Goal: Task Accomplishment & Management: Complete application form

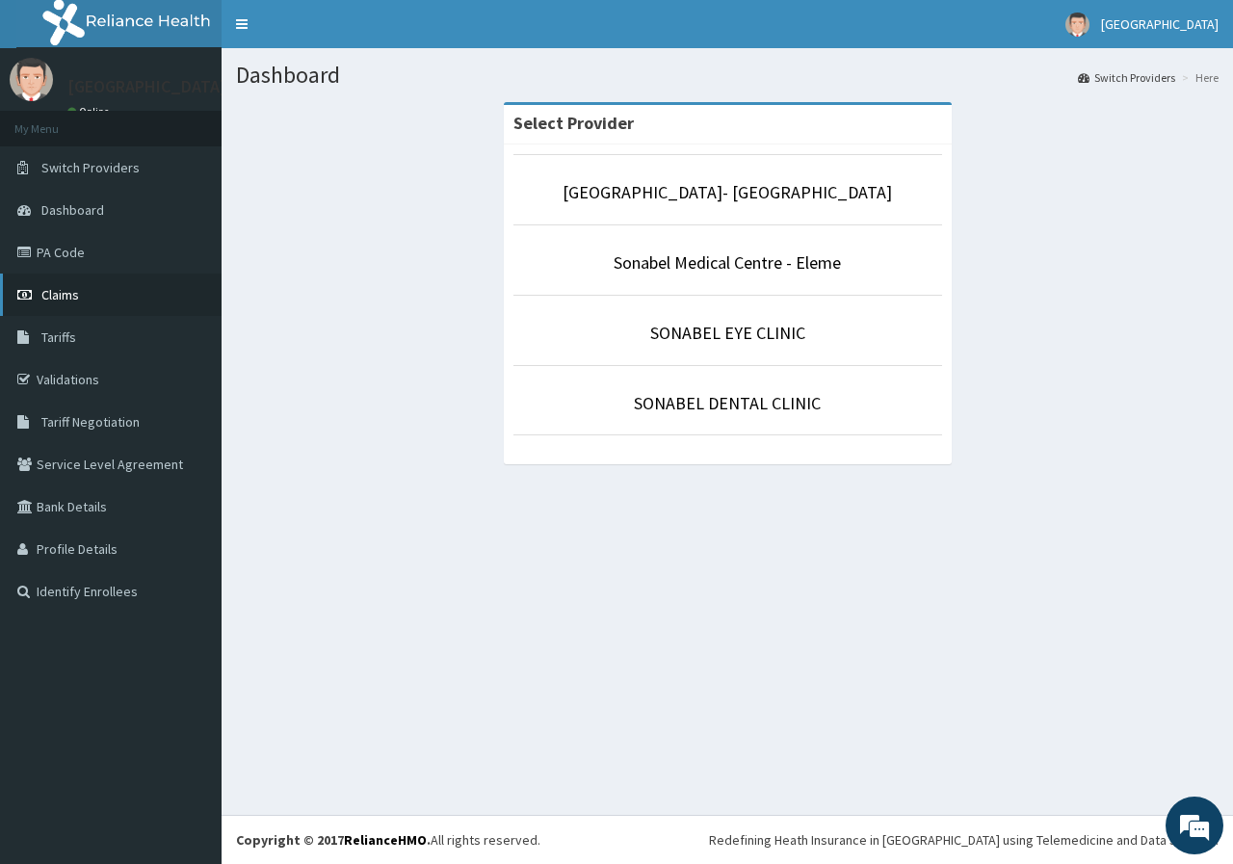
click at [72, 291] on span "Claims" at bounding box center [60, 294] width 38 height 17
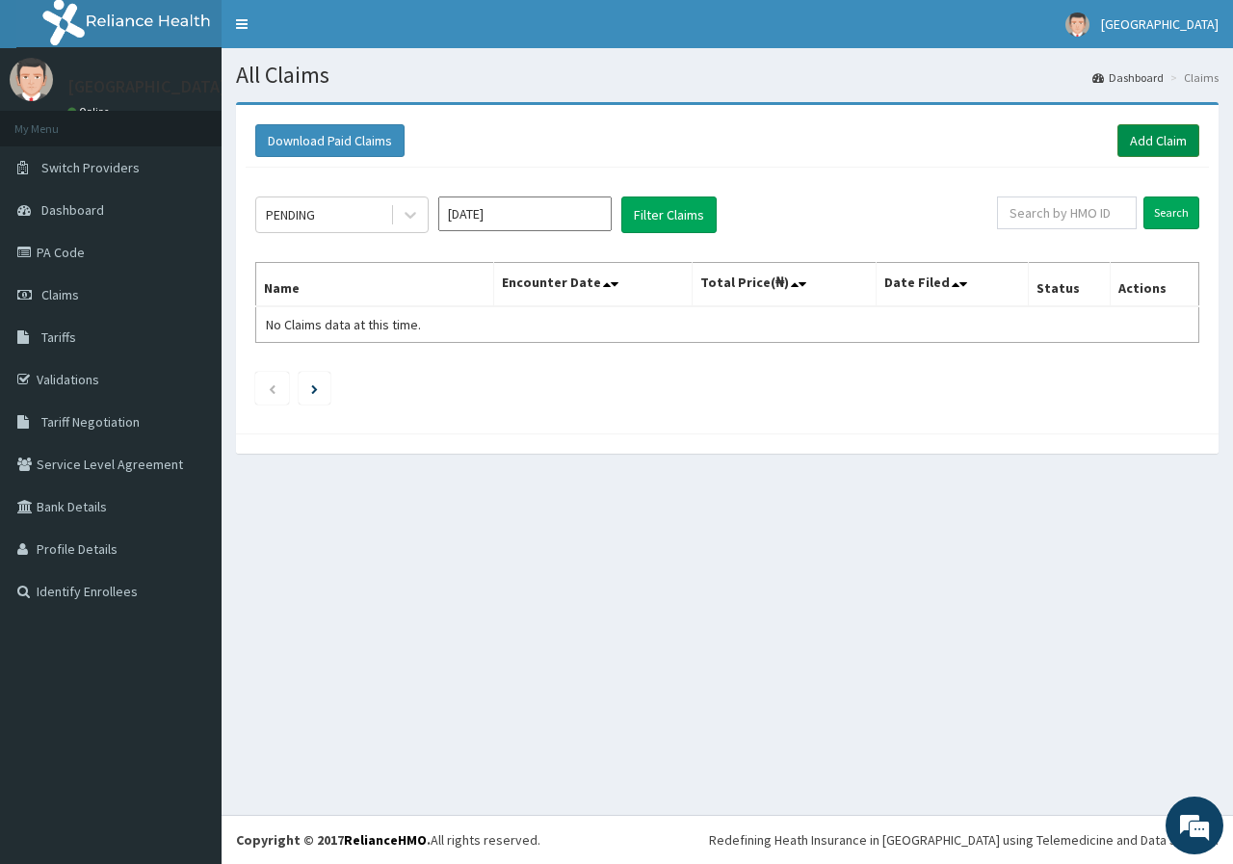
click at [1136, 144] on link "Add Claim" at bounding box center [1158, 140] width 82 height 33
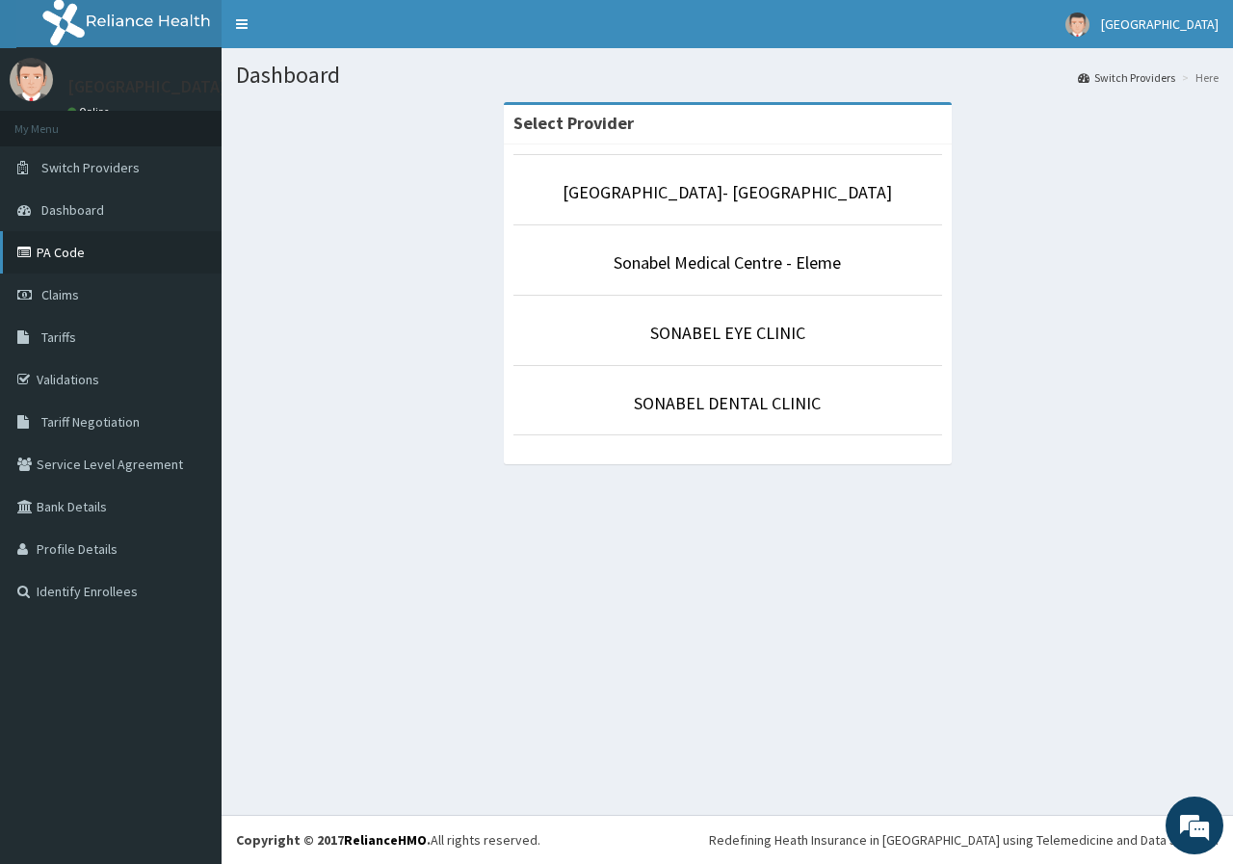
click at [70, 255] on link "PA Code" at bounding box center [110, 252] width 221 height 42
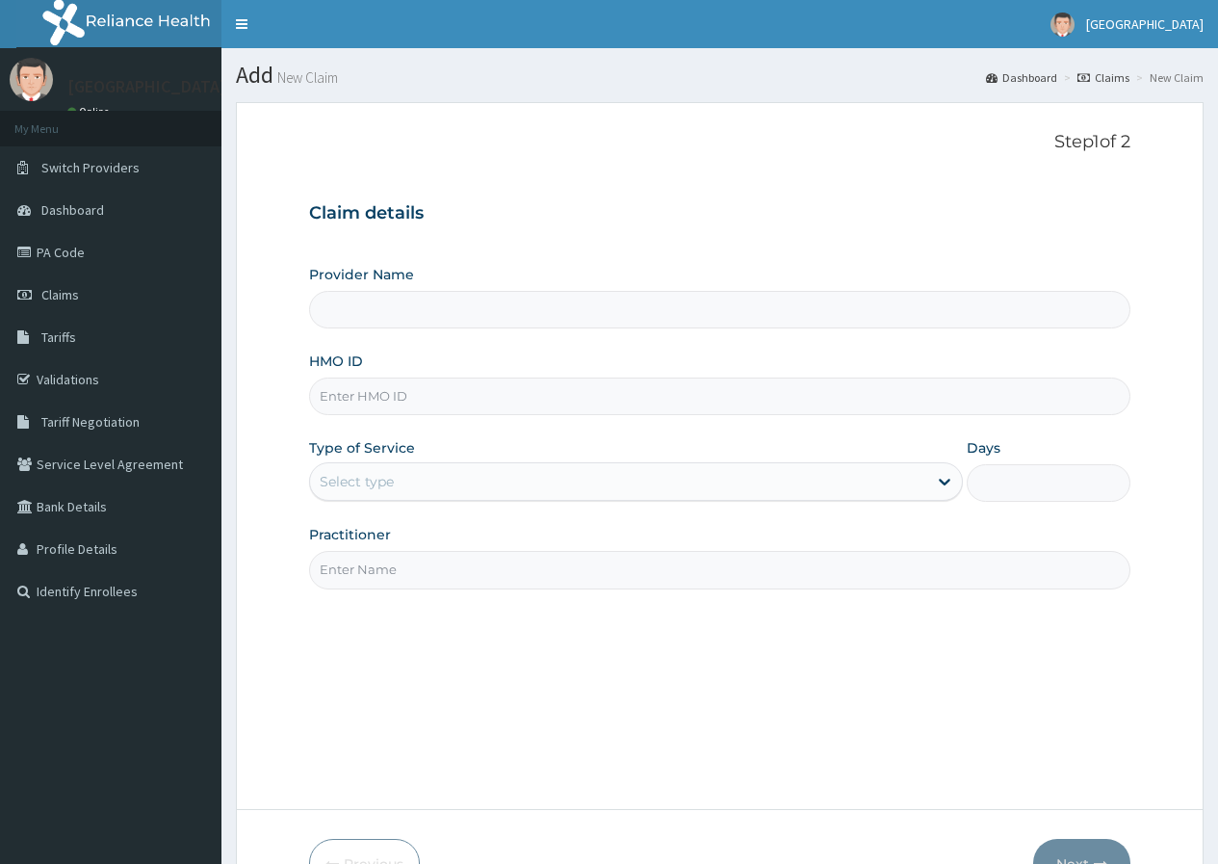
click at [456, 402] on input "HMO ID" at bounding box center [719, 396] width 821 height 38
type input "[GEOGRAPHIC_DATA]- [GEOGRAPHIC_DATA]"
type input "m"
type input "MKE/10044/E"
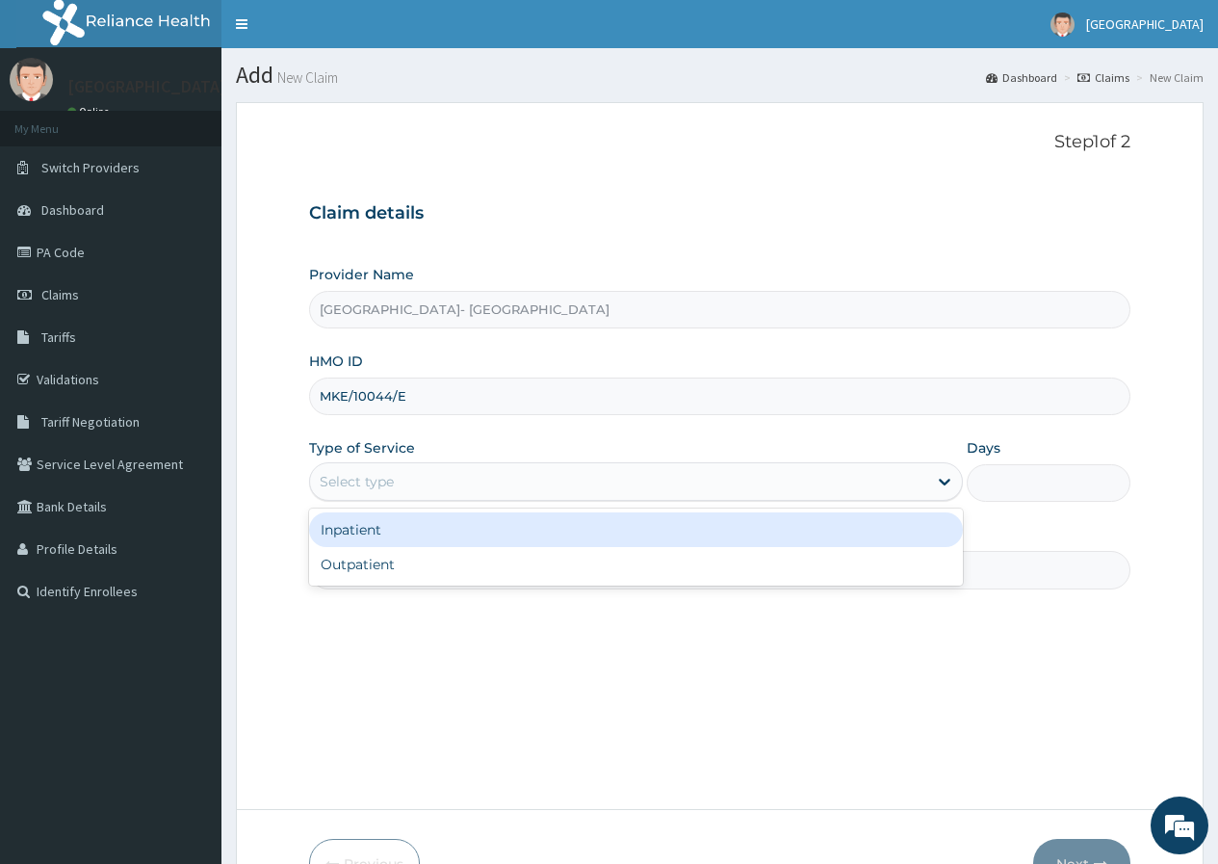
click at [482, 498] on div "Select type" at bounding box center [636, 481] width 654 height 39
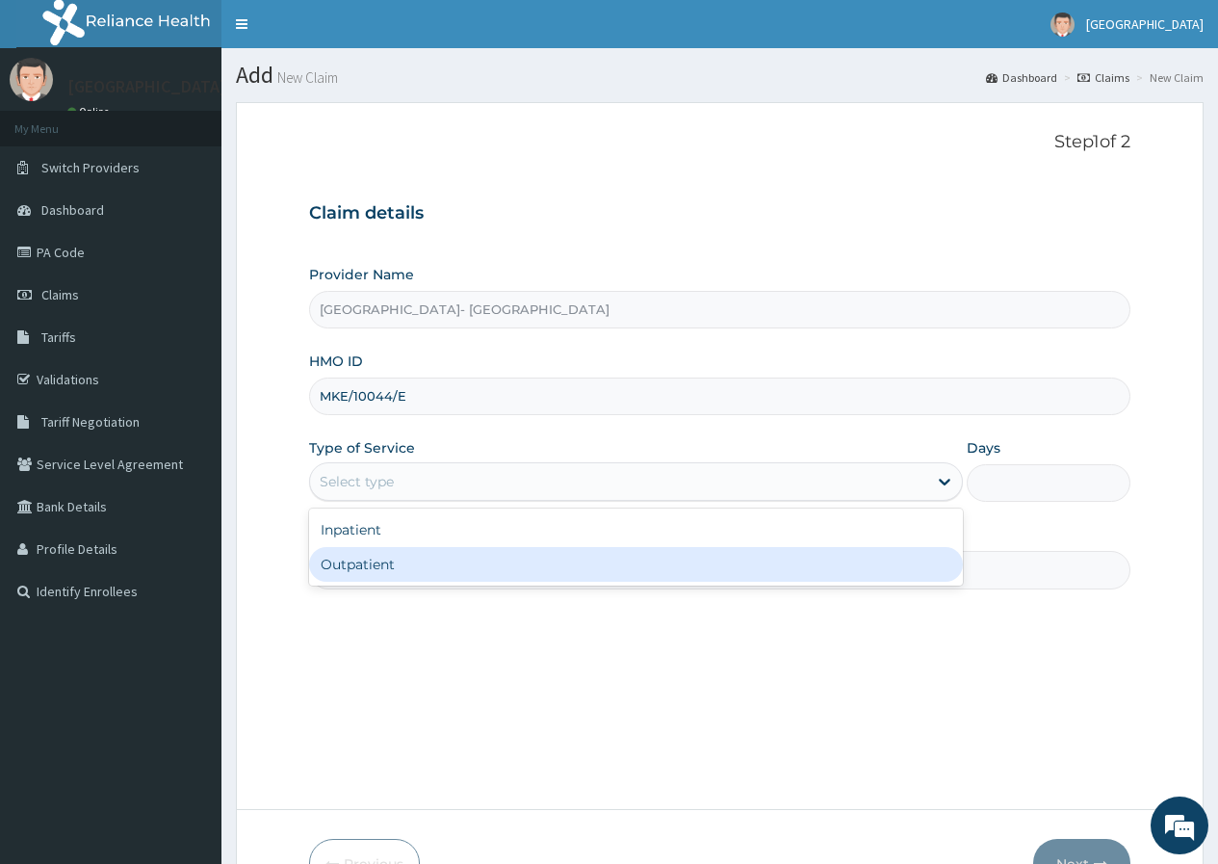
click at [448, 567] on div "Outpatient" at bounding box center [636, 564] width 654 height 35
type input "1"
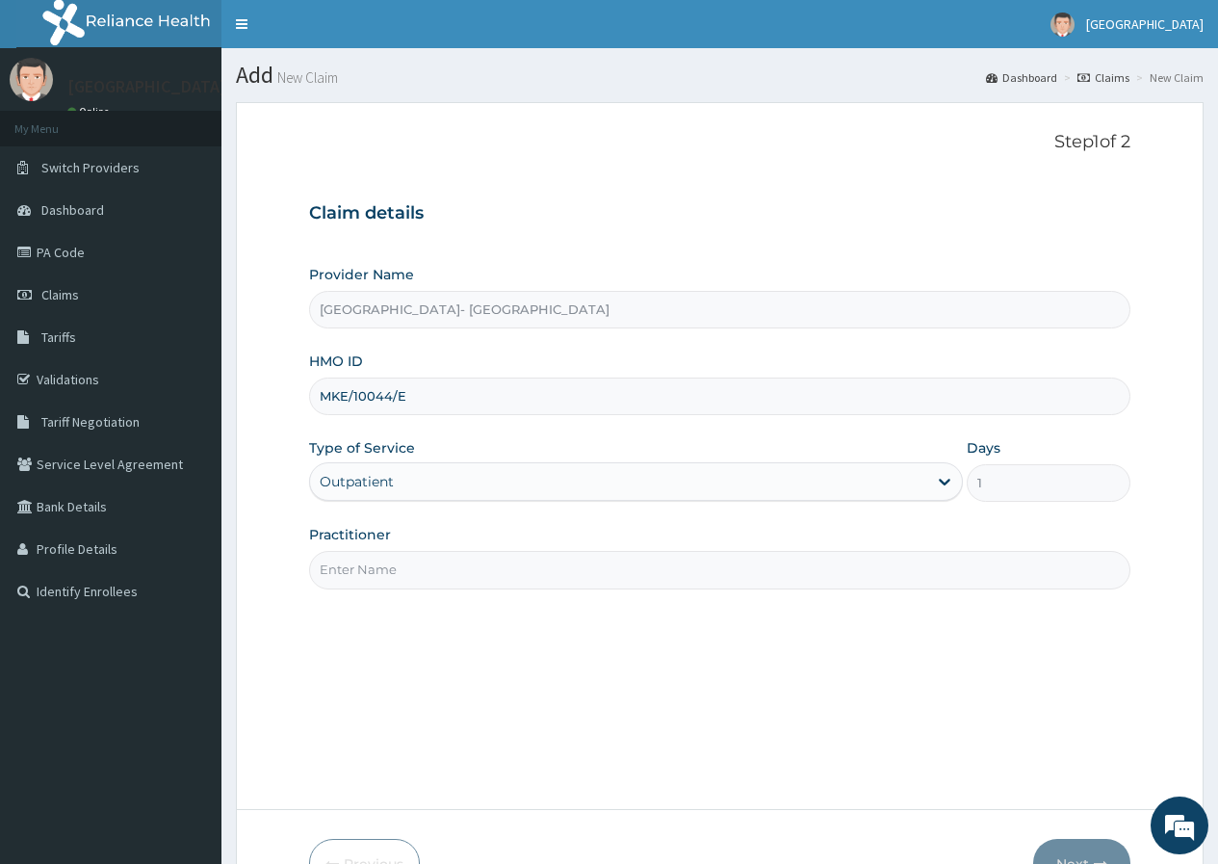
click at [454, 571] on input "Practitioner" at bounding box center [719, 570] width 821 height 38
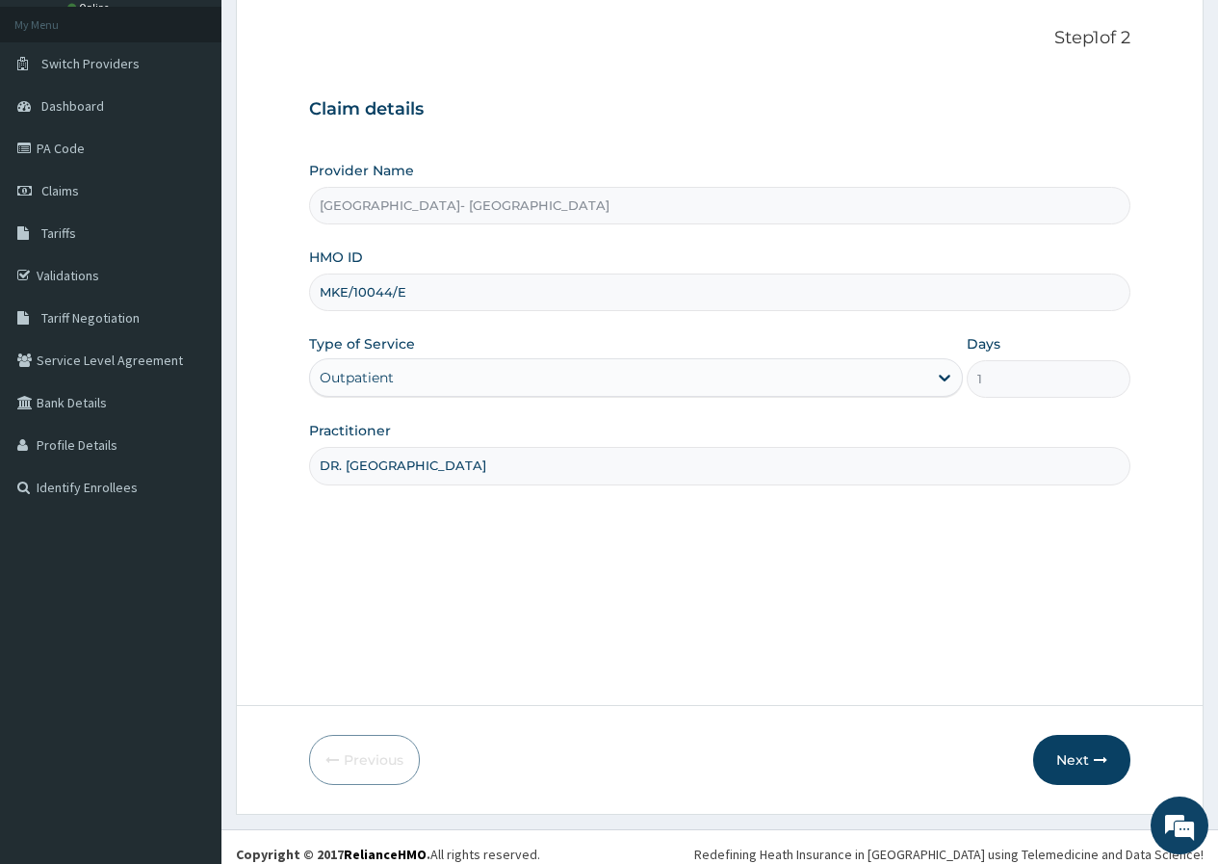
scroll to position [118, 0]
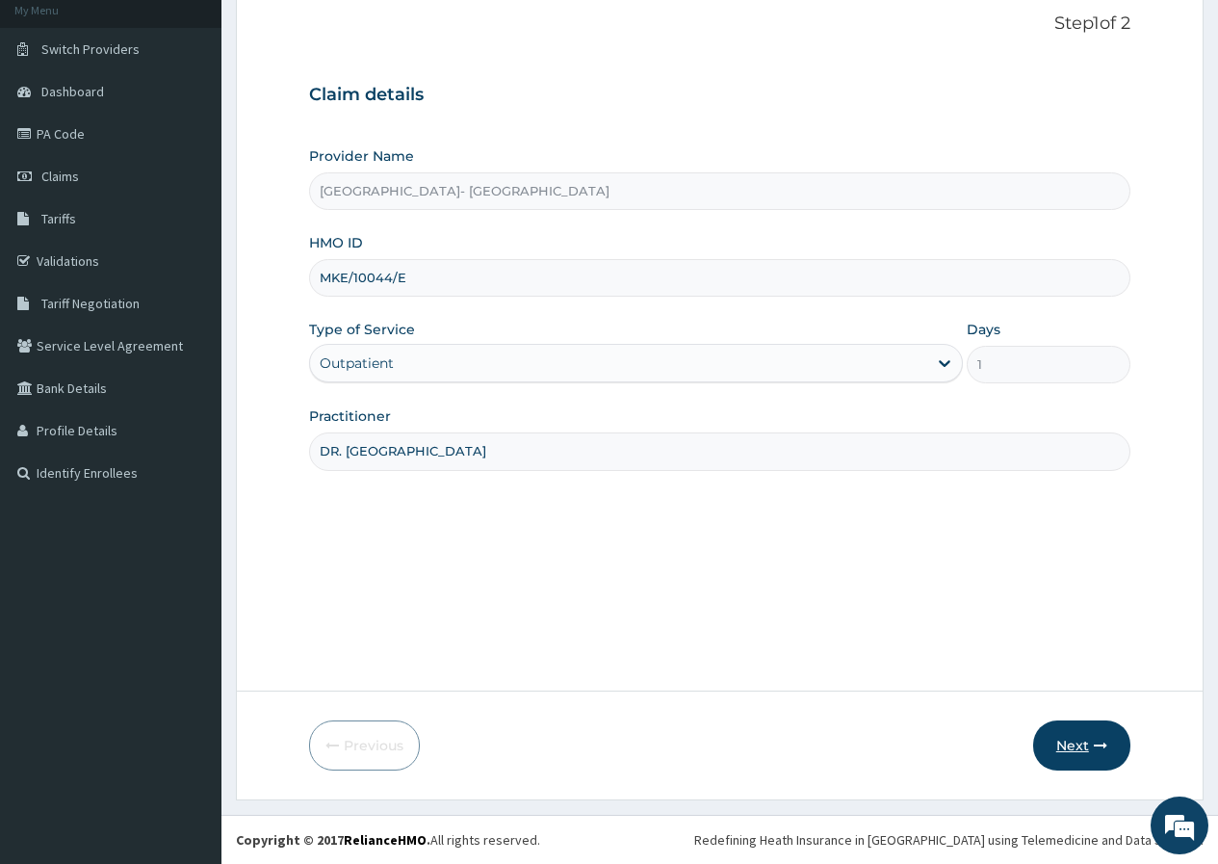
type input "DR. ODEBEGO"
click at [1076, 744] on button "Next" at bounding box center [1081, 745] width 97 height 50
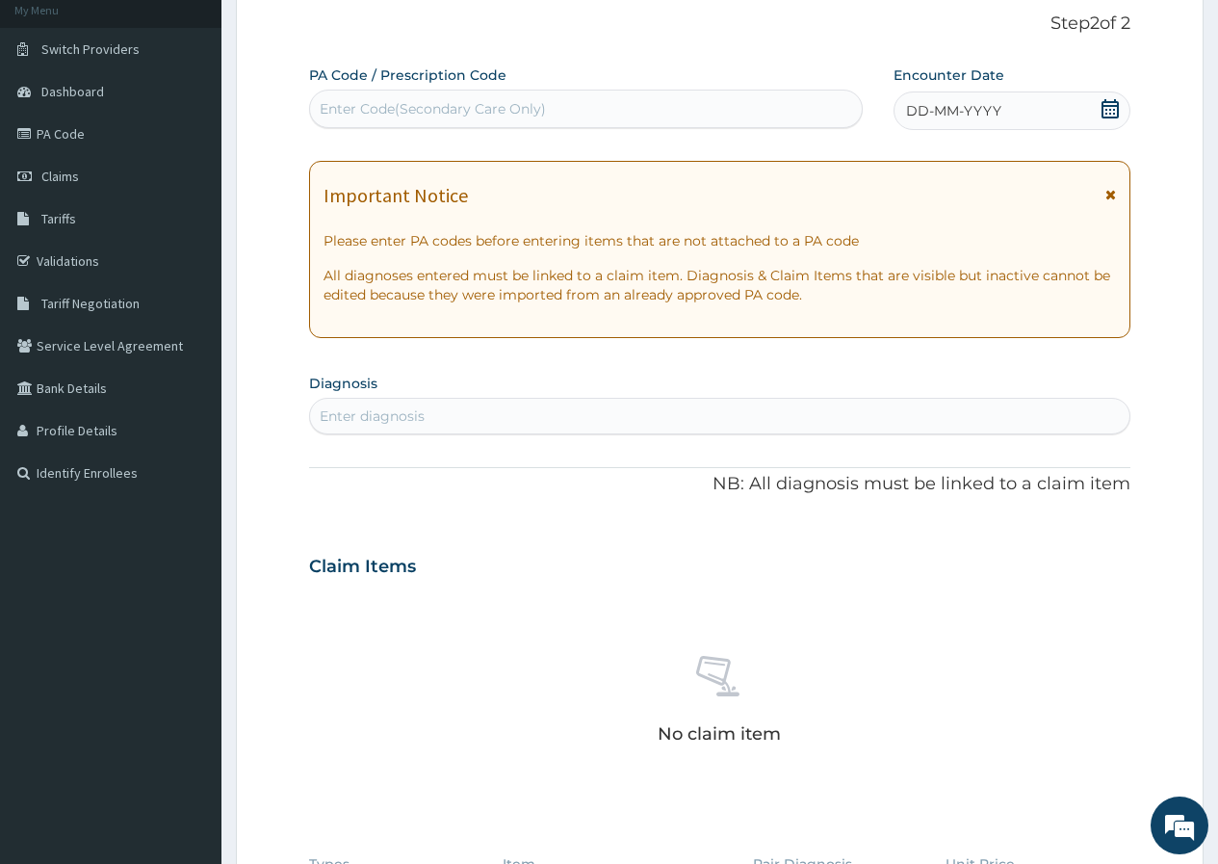
click at [1107, 112] on icon at bounding box center [1110, 108] width 19 height 19
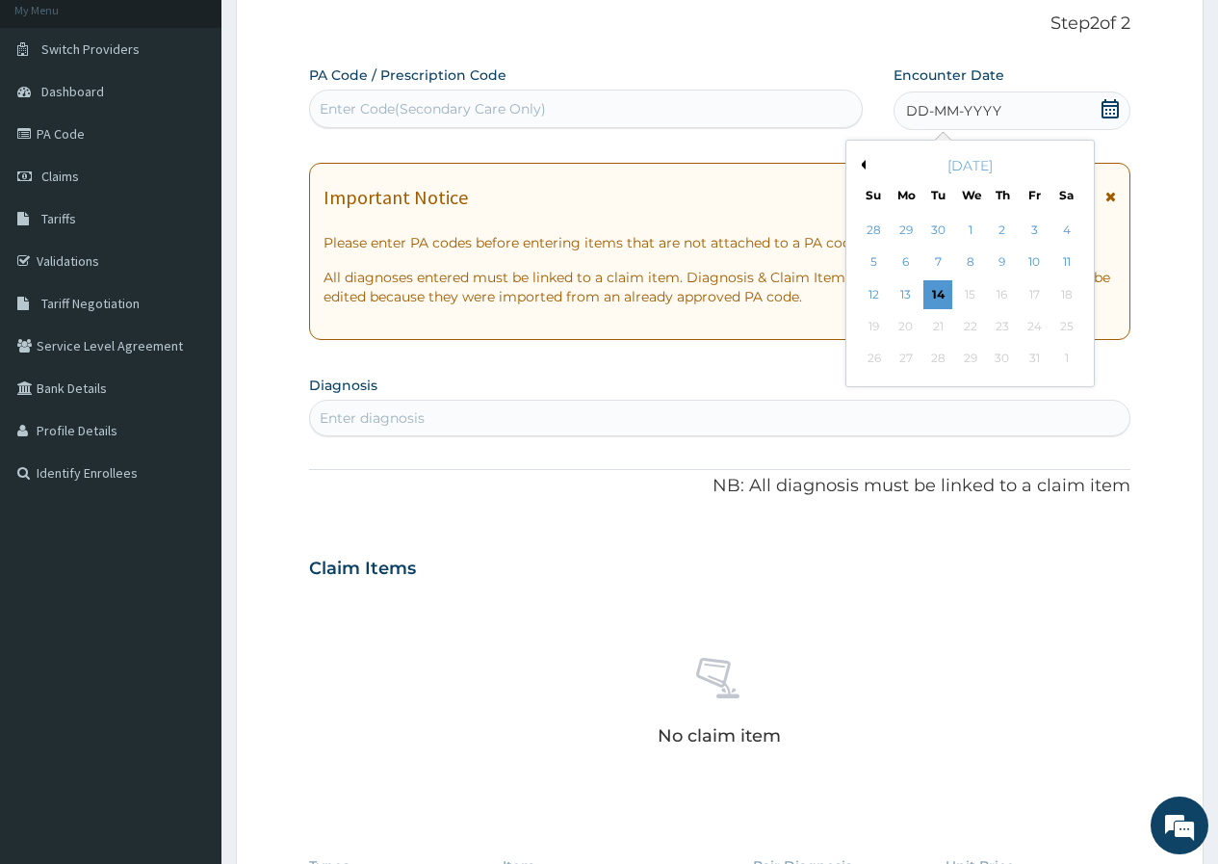
click at [859, 163] on button "Previous Month" at bounding box center [861, 165] width 10 height 10
click at [1064, 327] on div "27" at bounding box center [1065, 326] width 29 height 29
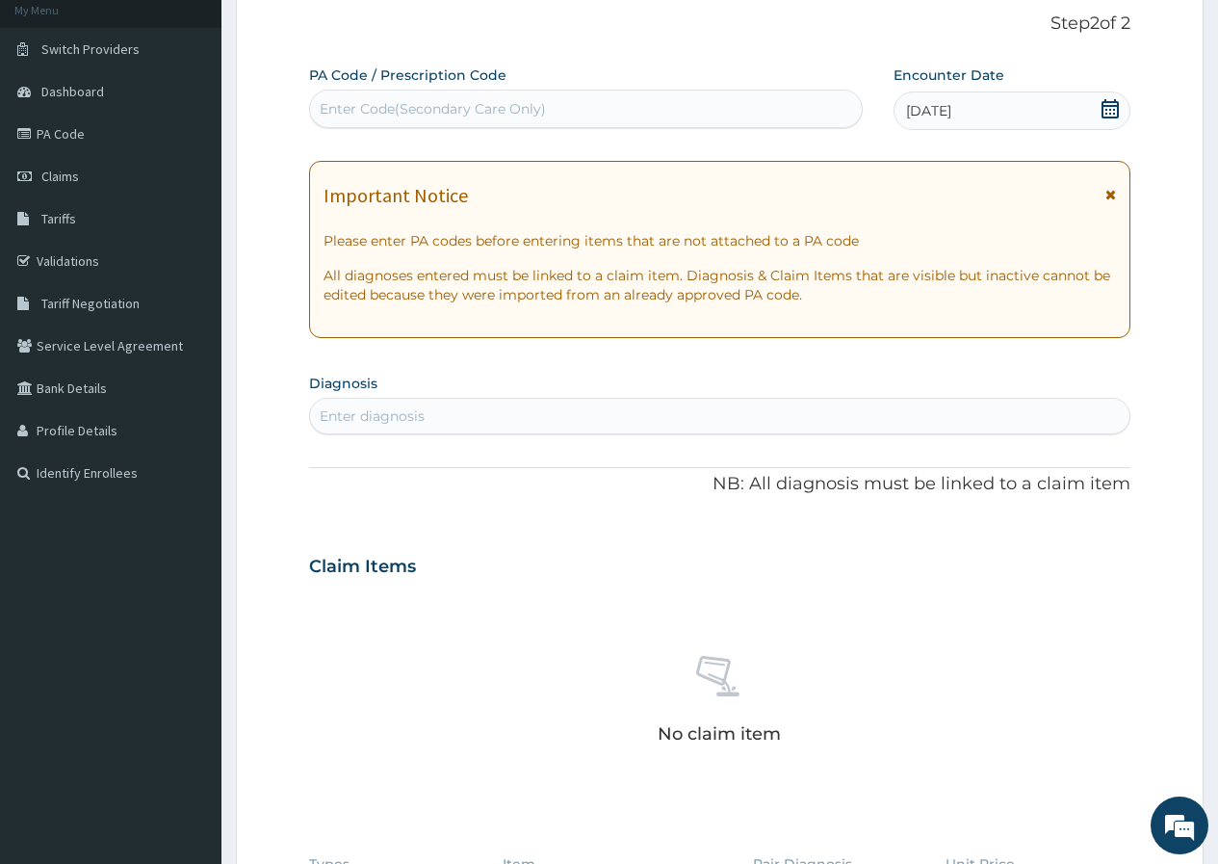
click at [552, 111] on div "Enter Code(Secondary Care Only)" at bounding box center [585, 108] width 551 height 31
paste input "PA/1FB10F"
type input "PA/1FB10F"
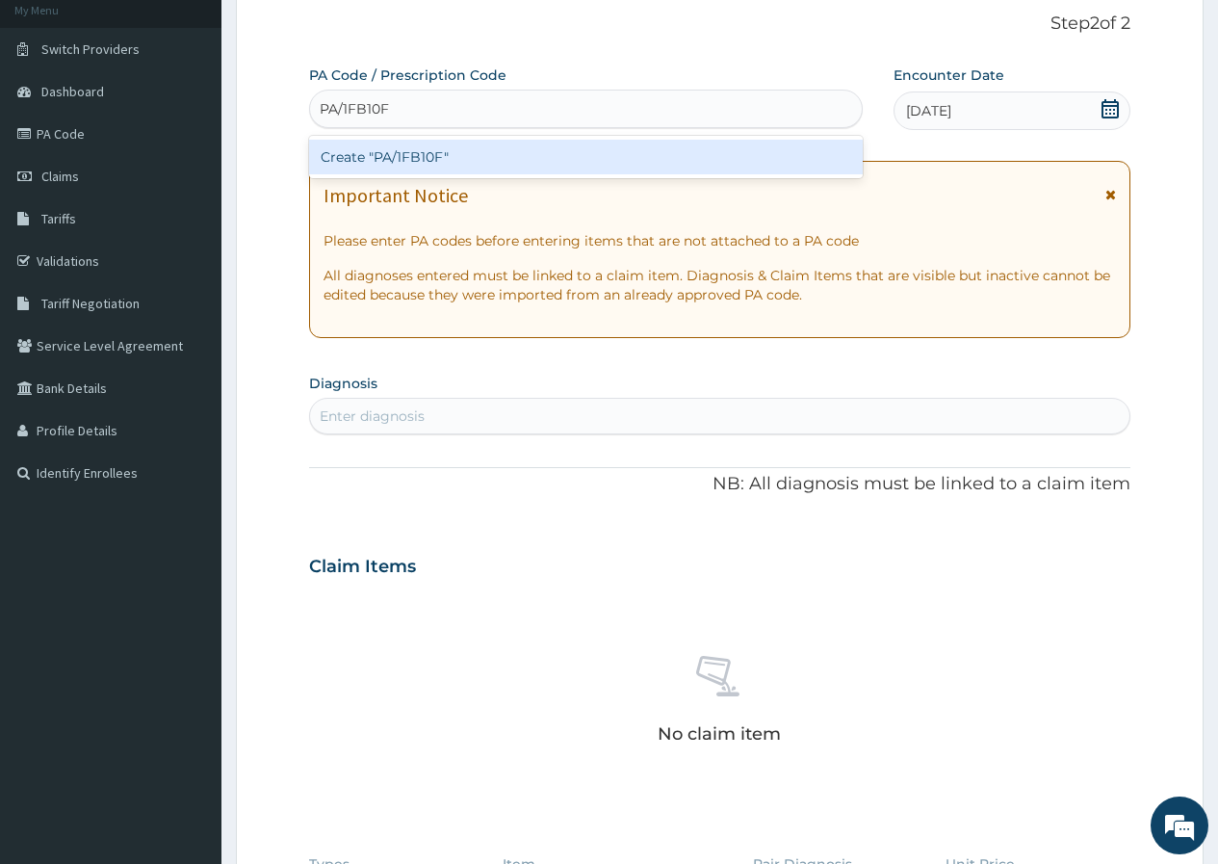
click at [403, 154] on div "Create "PA/1FB10F"" at bounding box center [585, 157] width 553 height 35
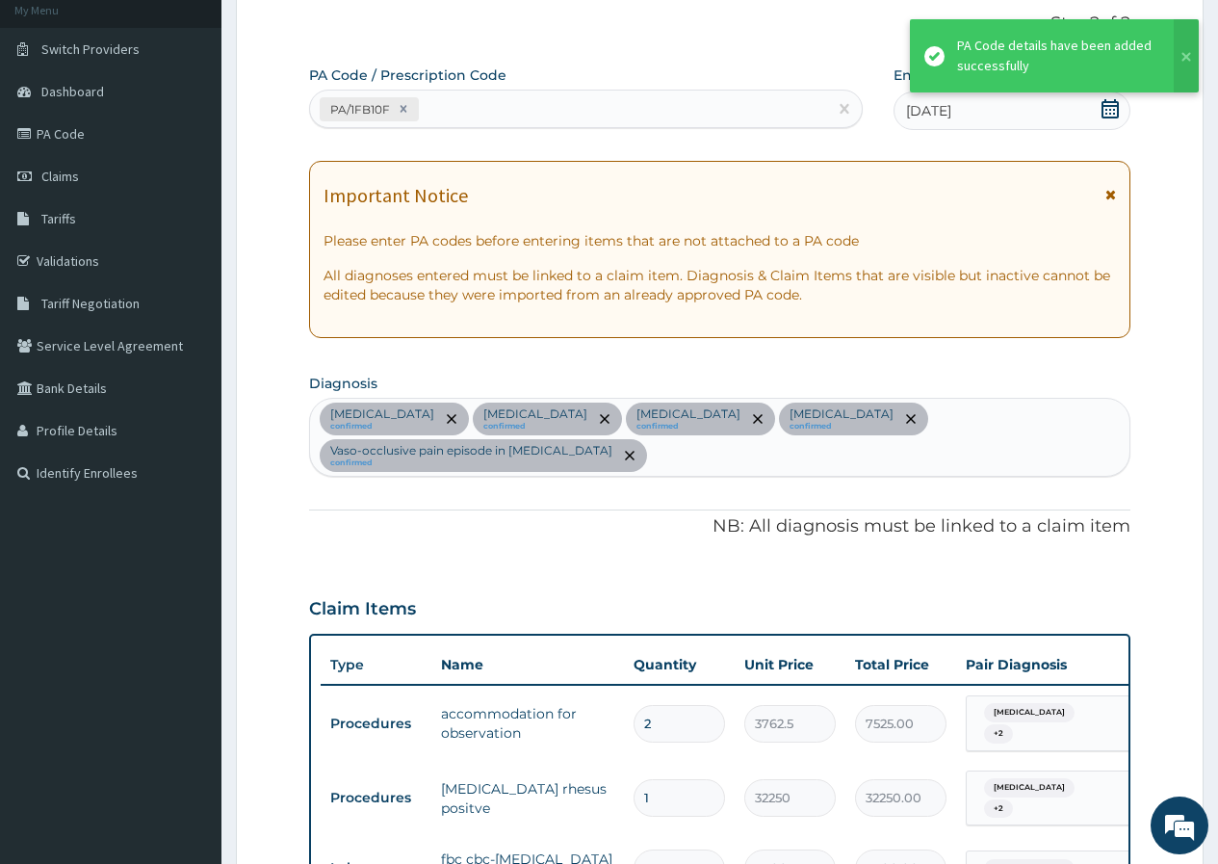
scroll to position [580, 0]
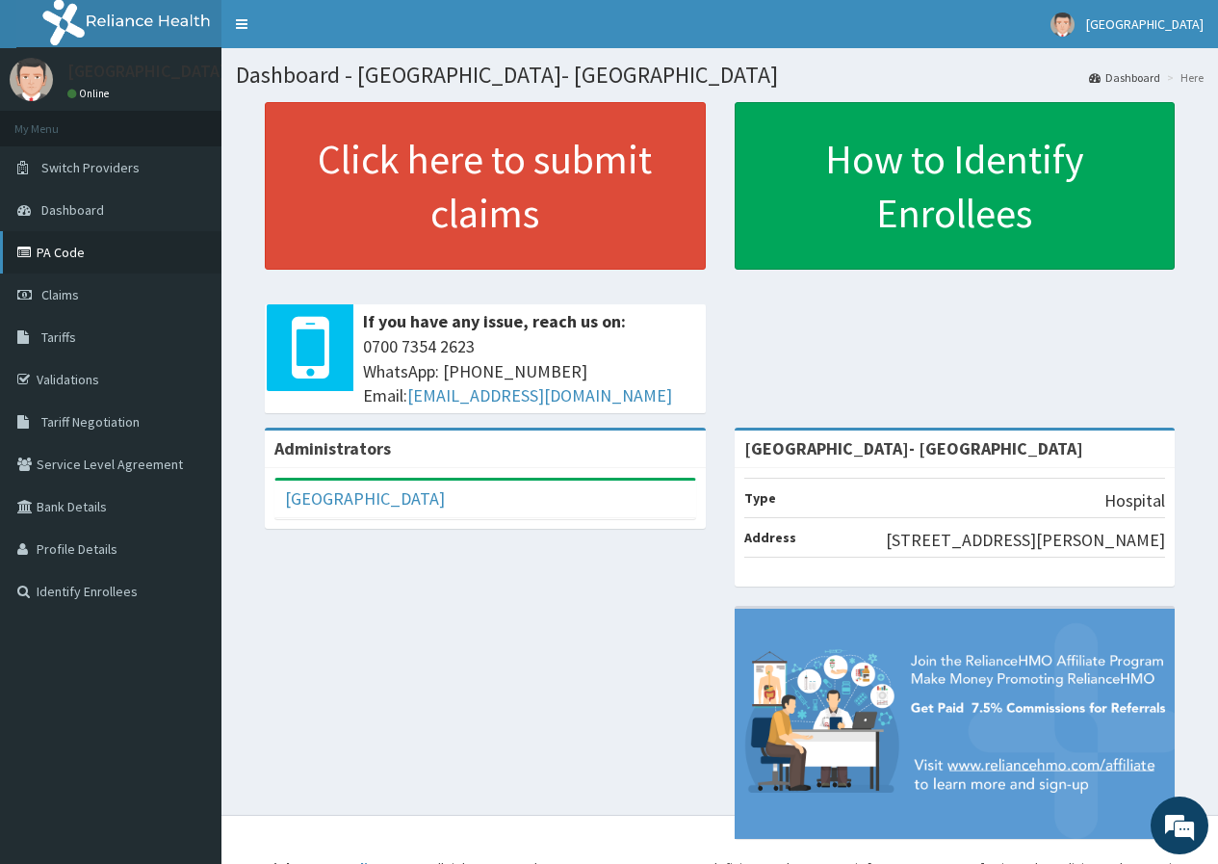
click at [91, 250] on link "PA Code" at bounding box center [110, 252] width 221 height 42
